Goal: Information Seeking & Learning: Learn about a topic

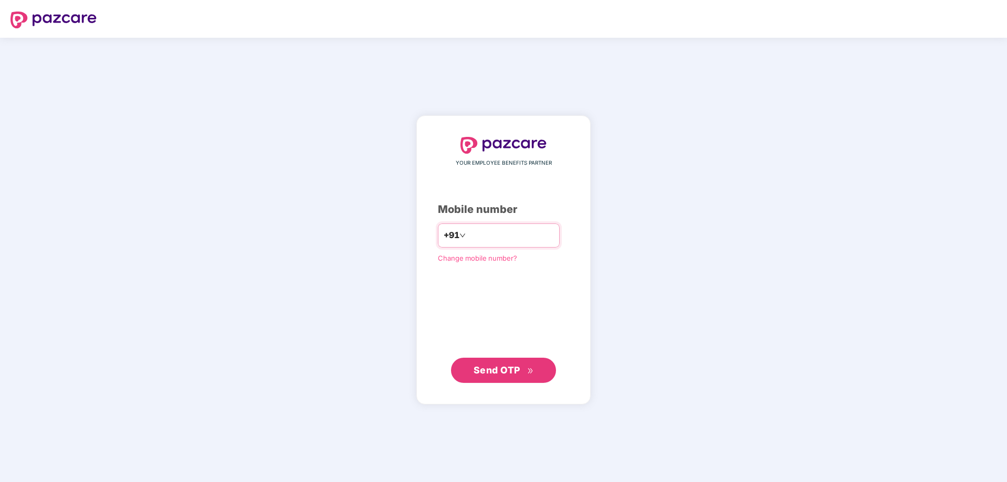
click at [495, 235] on input "number" at bounding box center [511, 235] width 86 height 17
type input "**********"
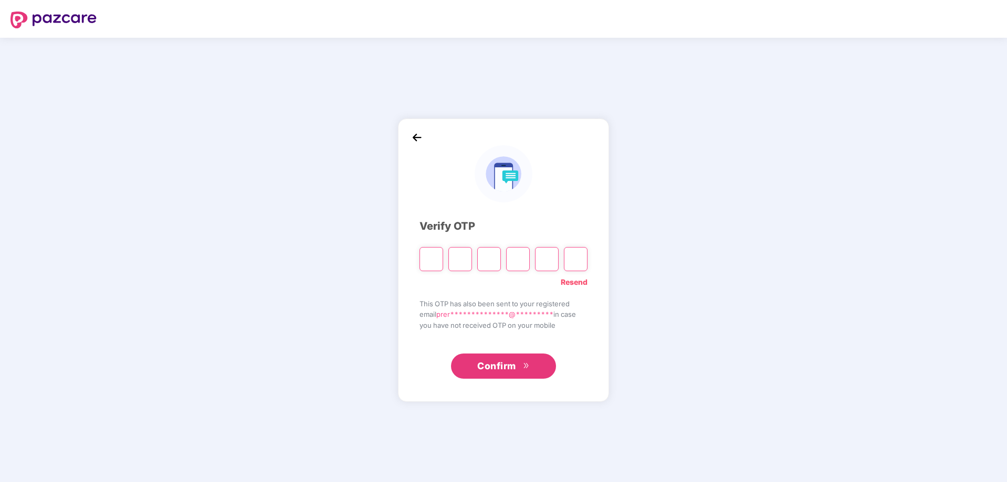
type input "*"
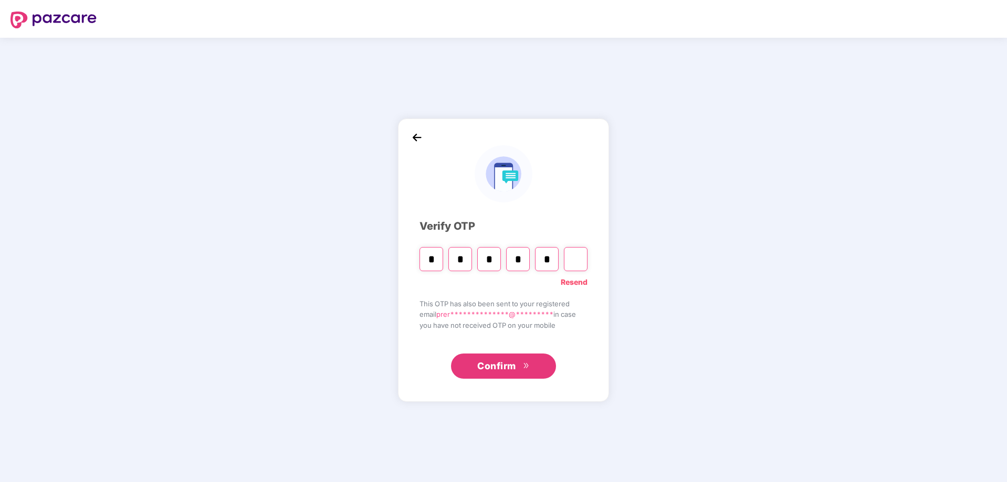
type input "*"
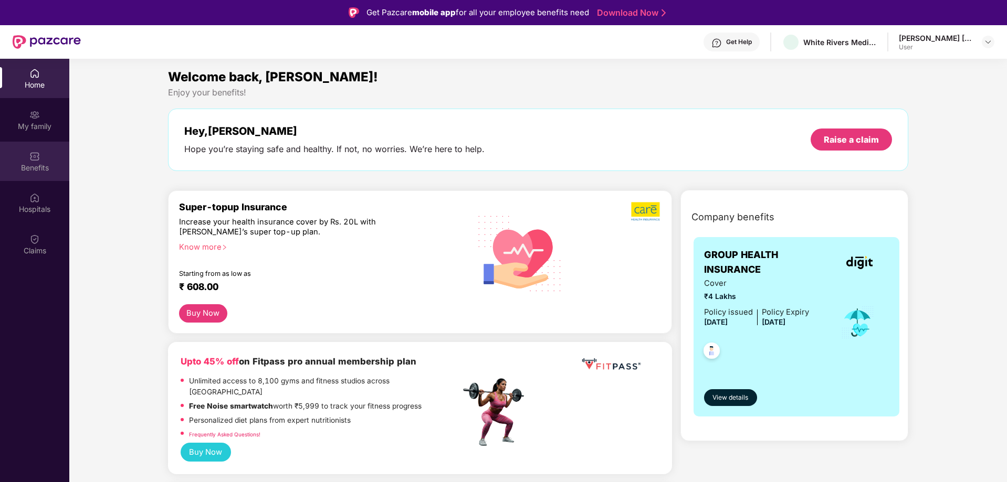
click at [36, 155] on img at bounding box center [34, 156] width 10 height 10
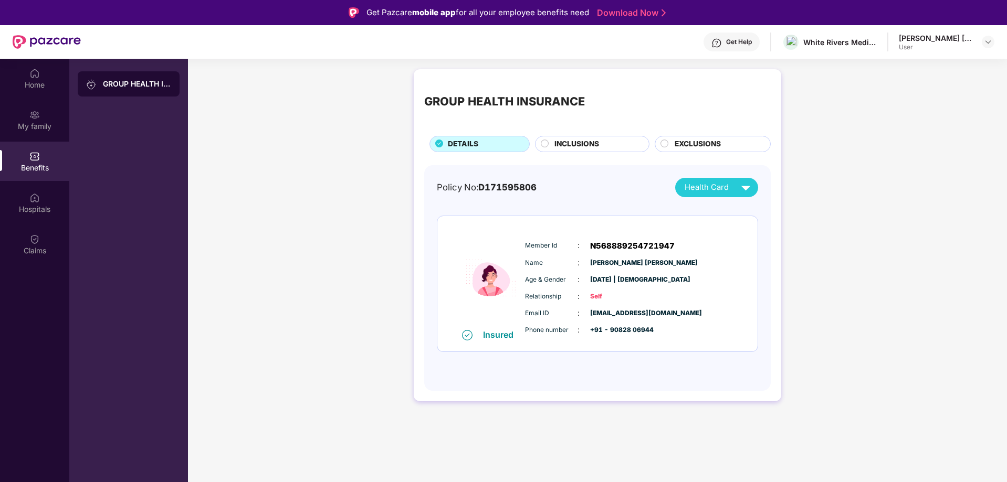
click at [361, 278] on div "GROUP HEALTH INSURANCE DETAILS INCLUSIONS EXCLUSIONS Policy No: D171595806 Heal…" at bounding box center [597, 240] width 819 height 353
click at [545, 144] on circle at bounding box center [544, 143] width 7 height 7
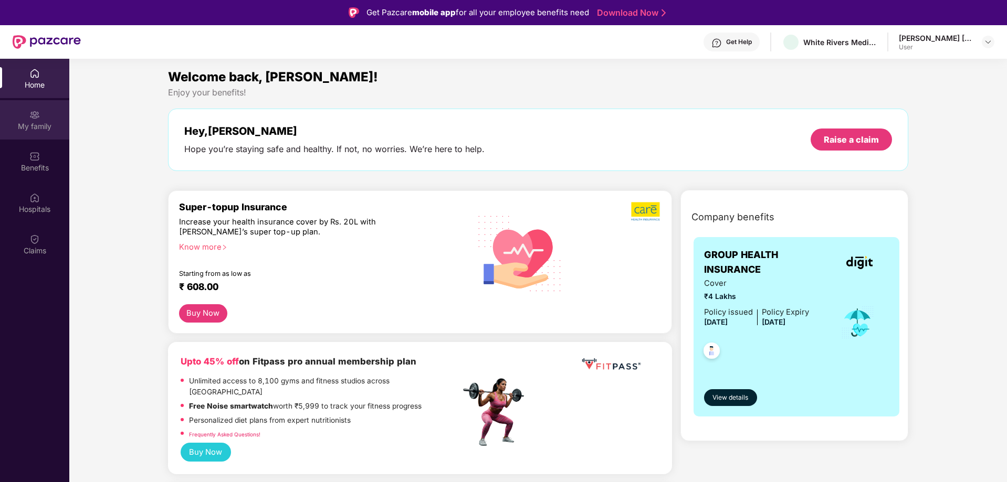
click at [29, 123] on div "My family" at bounding box center [34, 126] width 69 height 10
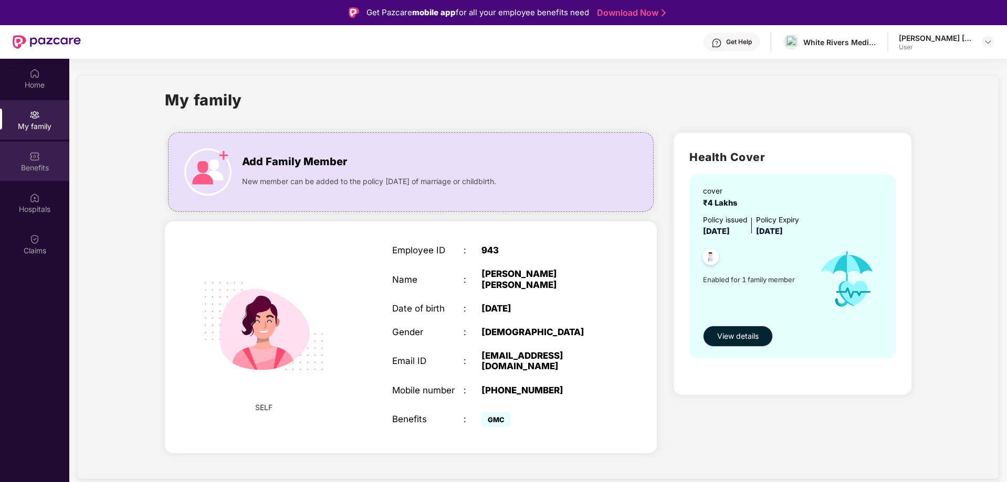
click at [38, 165] on div "Benefits" at bounding box center [34, 168] width 69 height 10
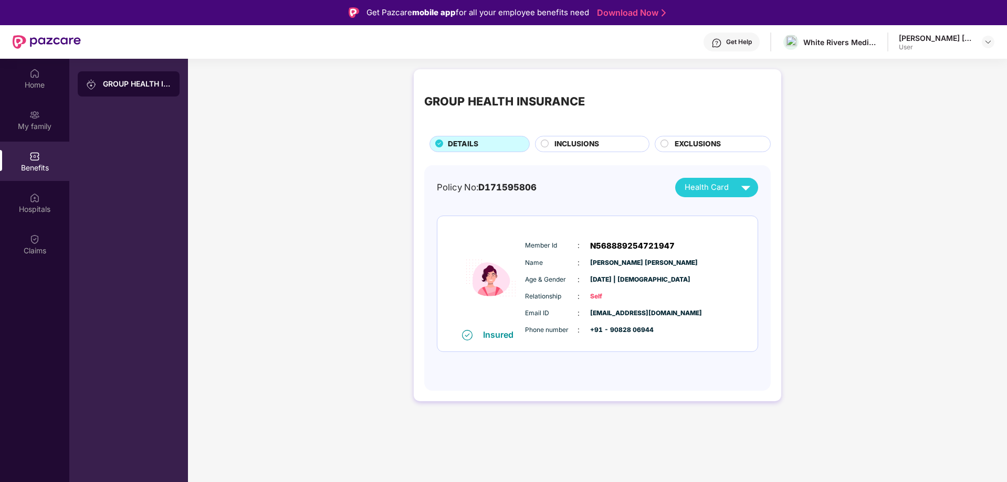
click at [706, 138] on div "EXCLUSIONS" at bounding box center [713, 144] width 116 height 16
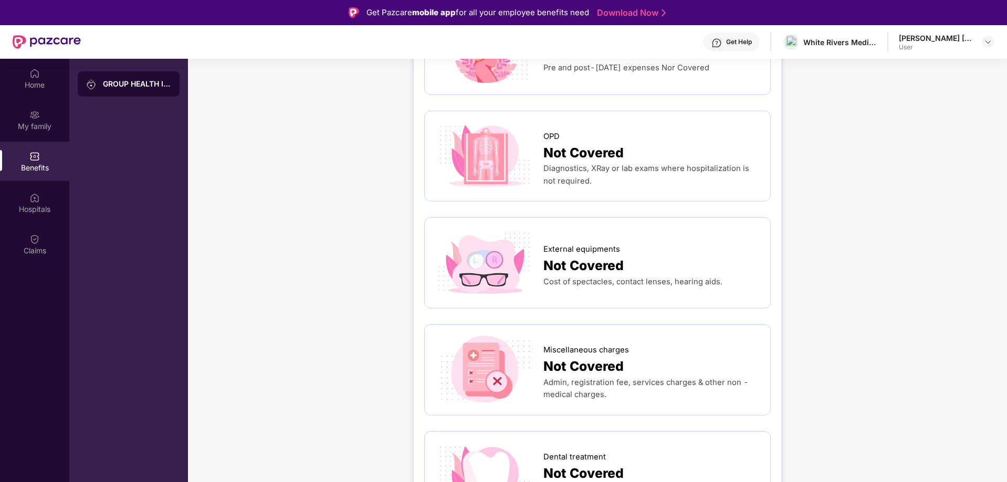
scroll to position [262, 0]
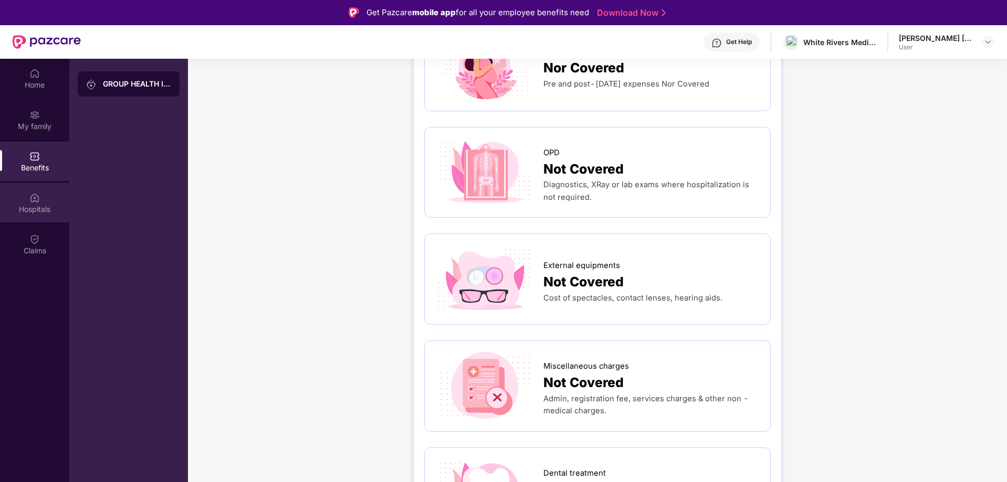
click at [33, 198] on img at bounding box center [34, 198] width 10 height 10
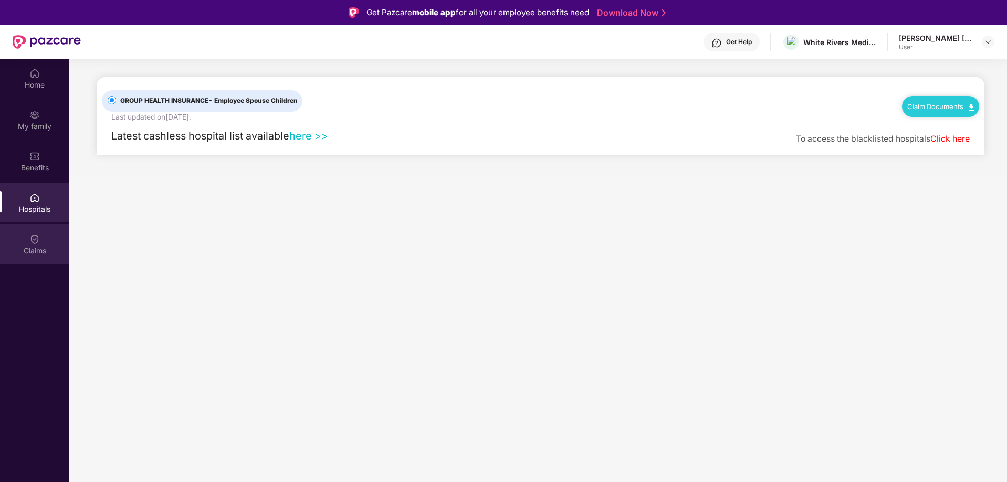
click at [42, 241] on div "Claims" at bounding box center [34, 244] width 69 height 39
